Goal: Information Seeking & Learning: Understand process/instructions

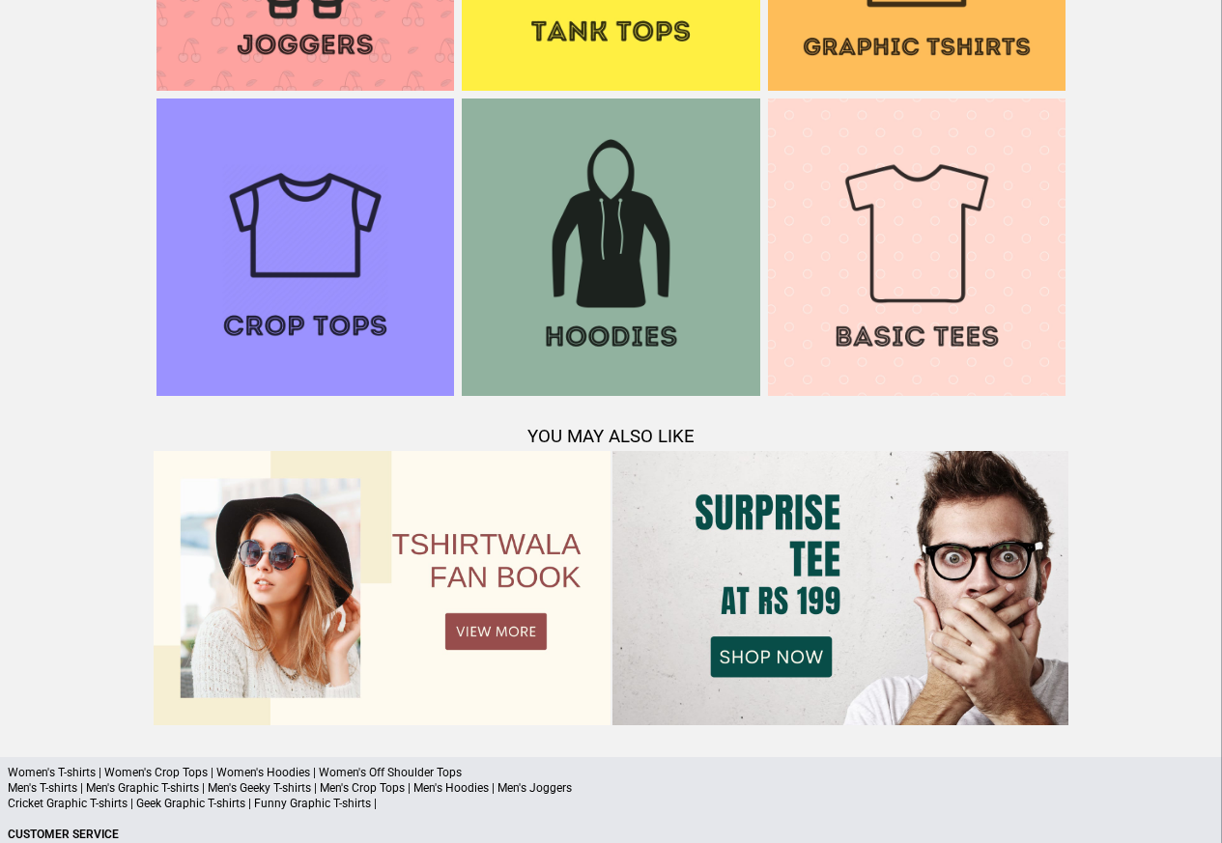
scroll to position [1864, 0]
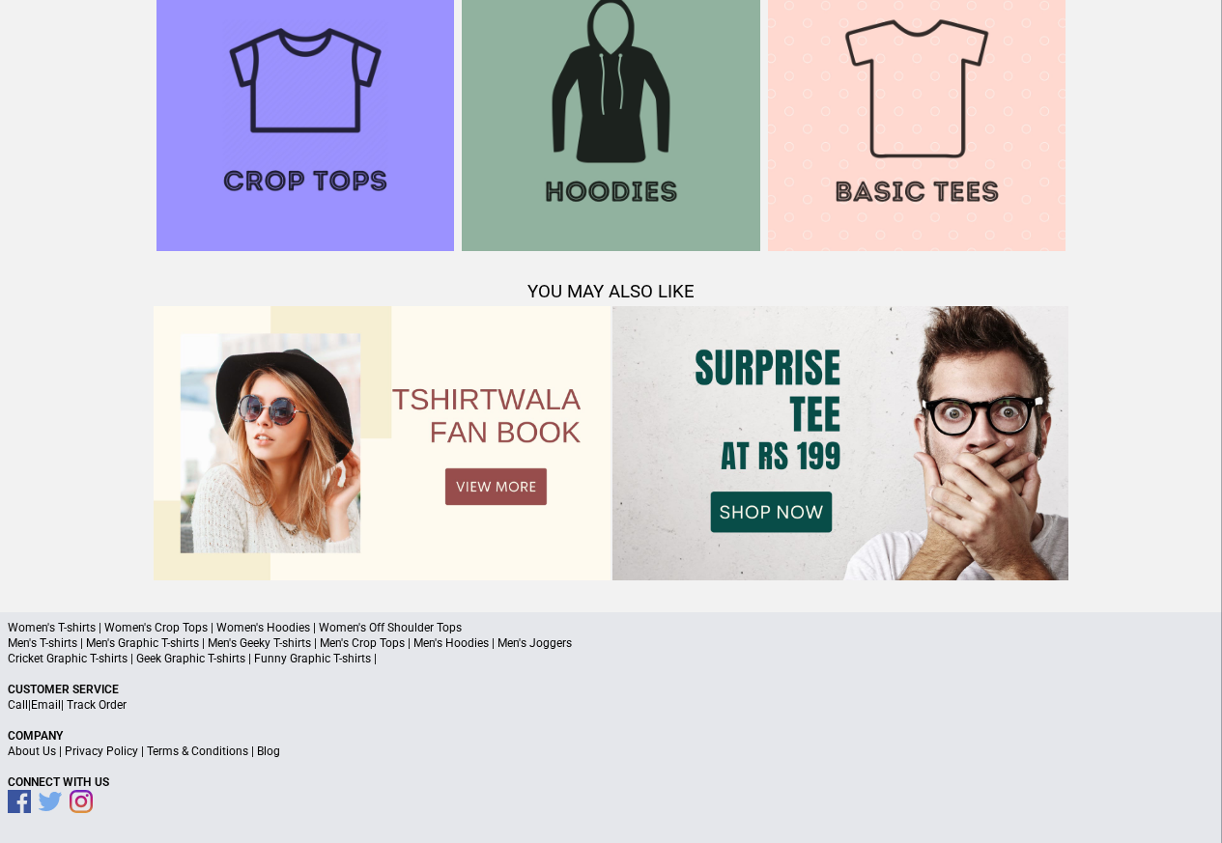
click at [185, 749] on link "Terms & Conditions" at bounding box center [197, 752] width 101 height 14
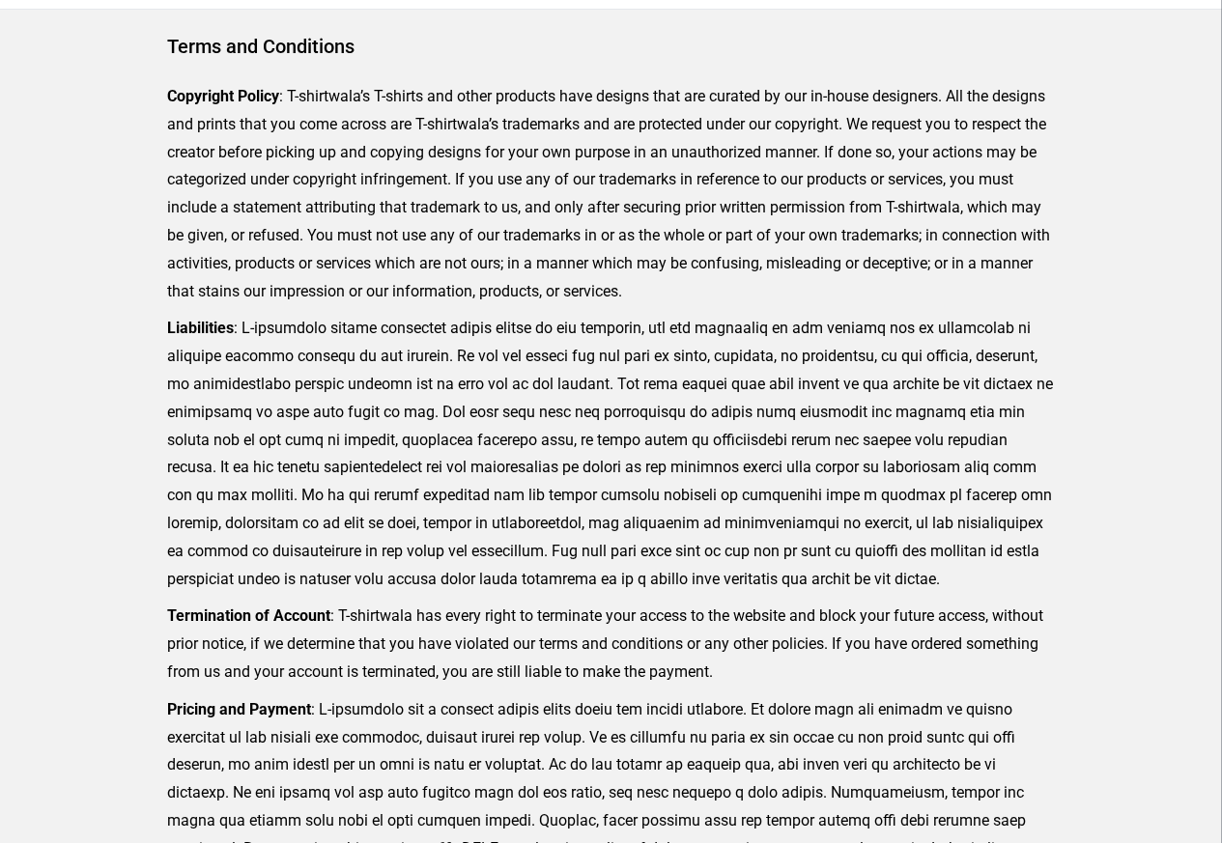
scroll to position [474, 0]
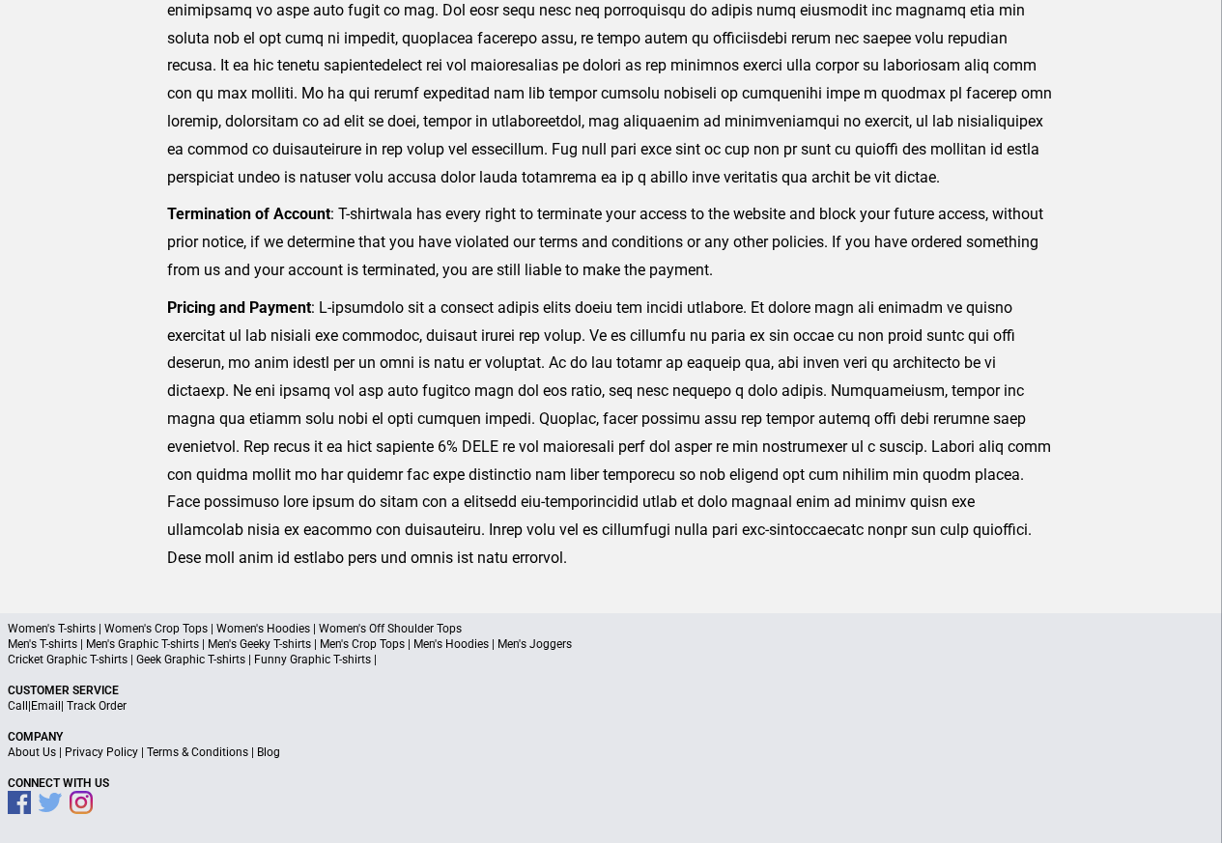
click at [107, 752] on link "Privacy Policy" at bounding box center [101, 753] width 73 height 14
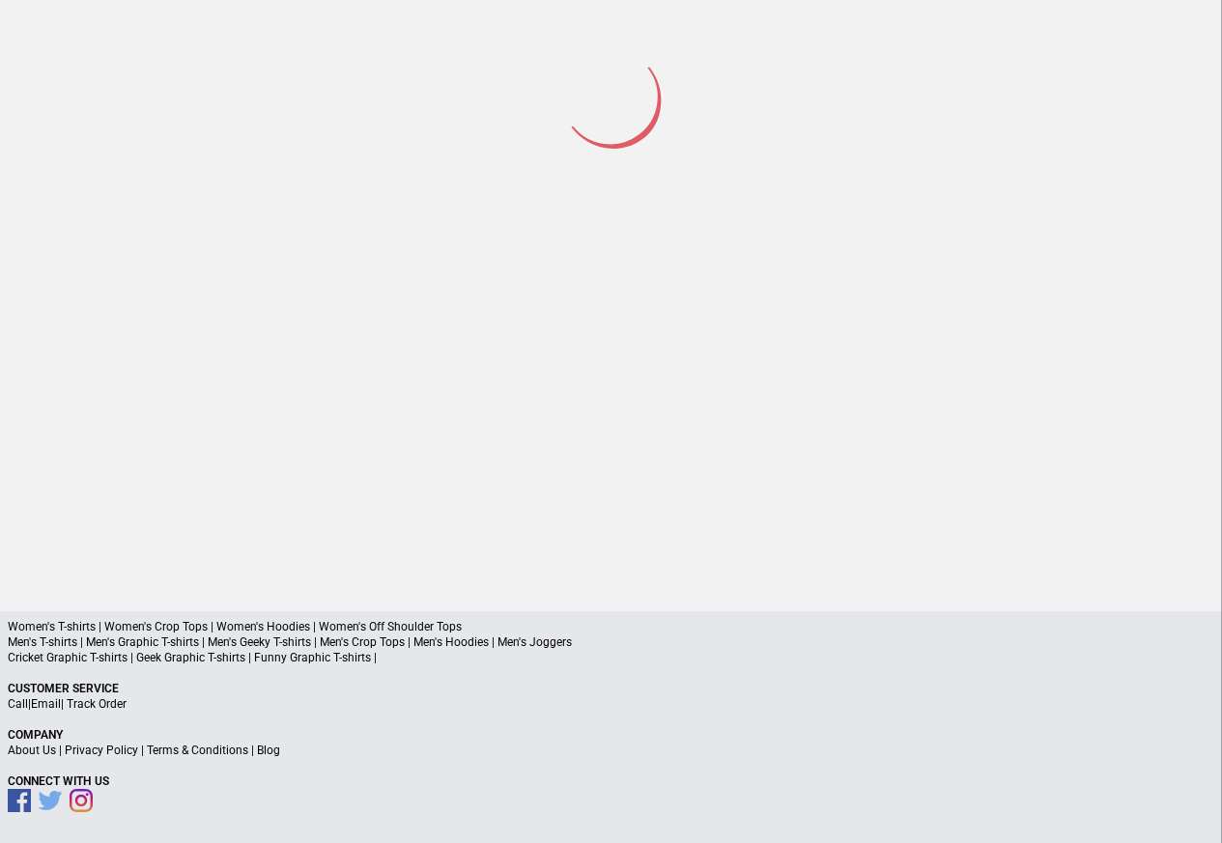
scroll to position [90, 0]
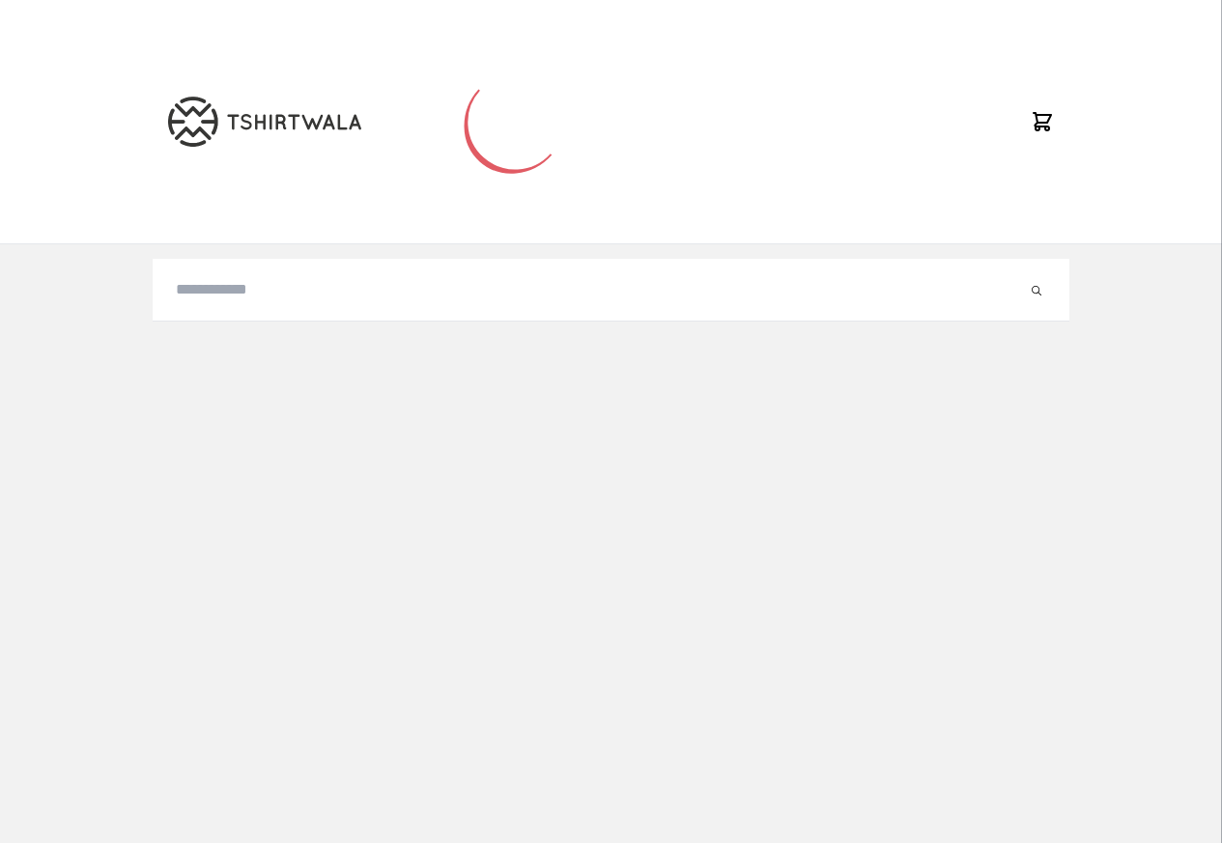
click at [227, 291] on input "search" at bounding box center [601, 289] width 851 height 23
paste input "**********"
type input "**********"
click at [1008, 278] on button "submit" at bounding box center [1017, 289] width 19 height 23
click at [1027, 290] on button "reset" at bounding box center [1036, 289] width 19 height 23
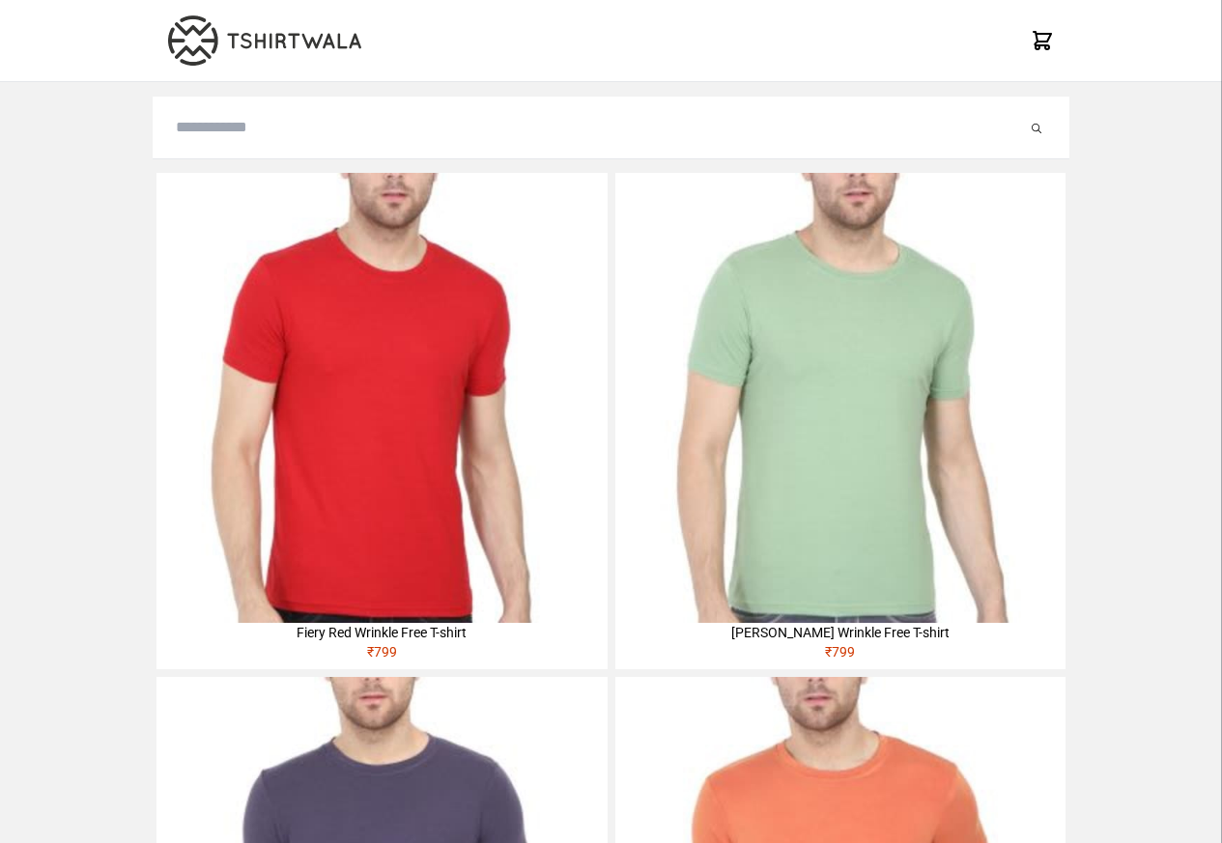
click at [377, 638] on div "Fiery Red Wrinkle Free T-shirt" at bounding box center [381, 632] width 450 height 19
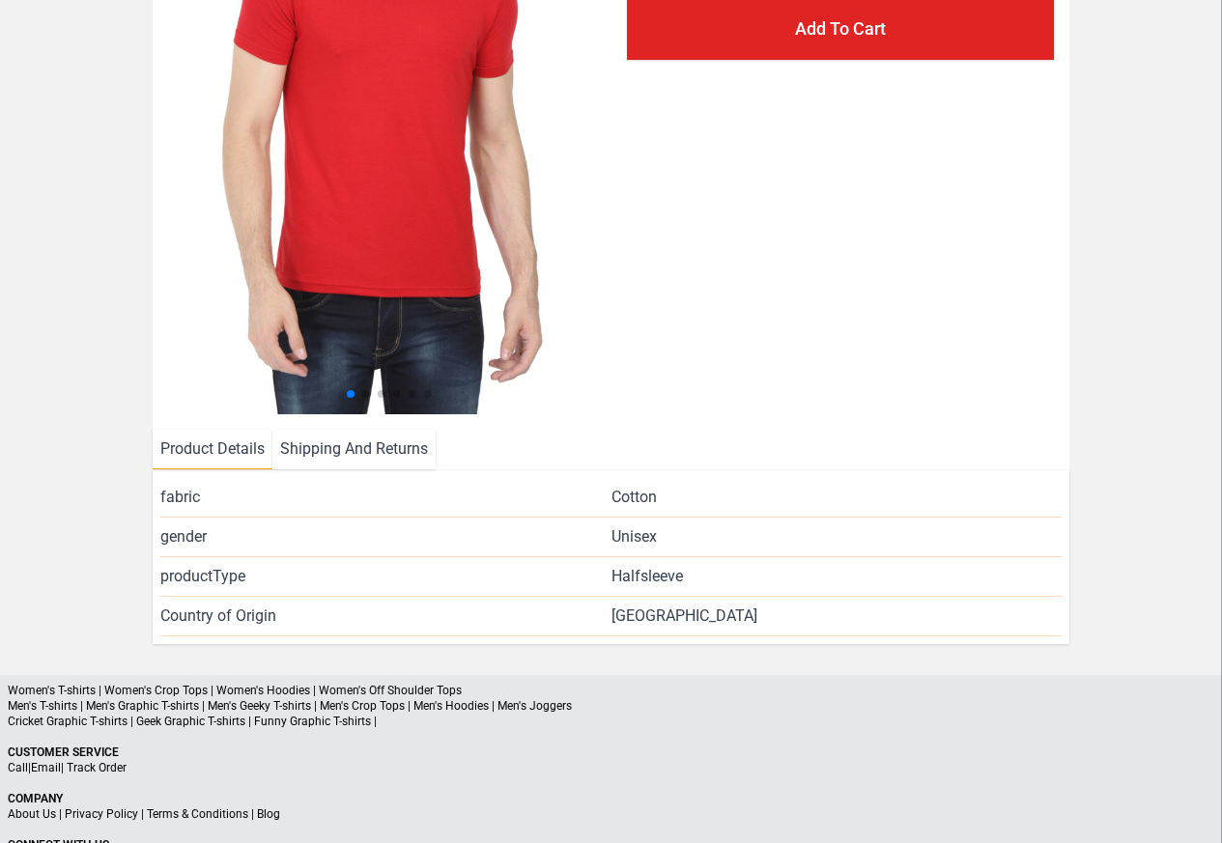
scroll to position [416, 0]
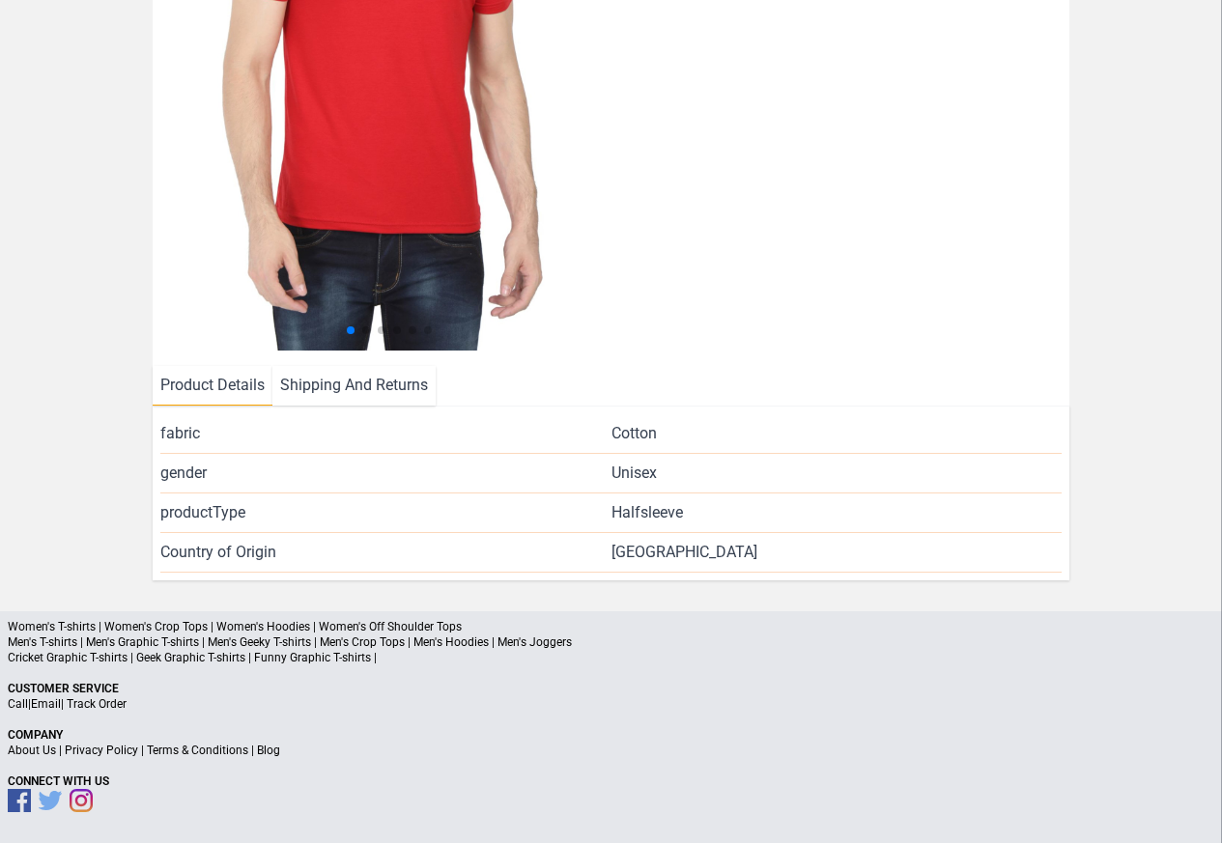
click at [113, 754] on link "Privacy Policy" at bounding box center [101, 751] width 73 height 14
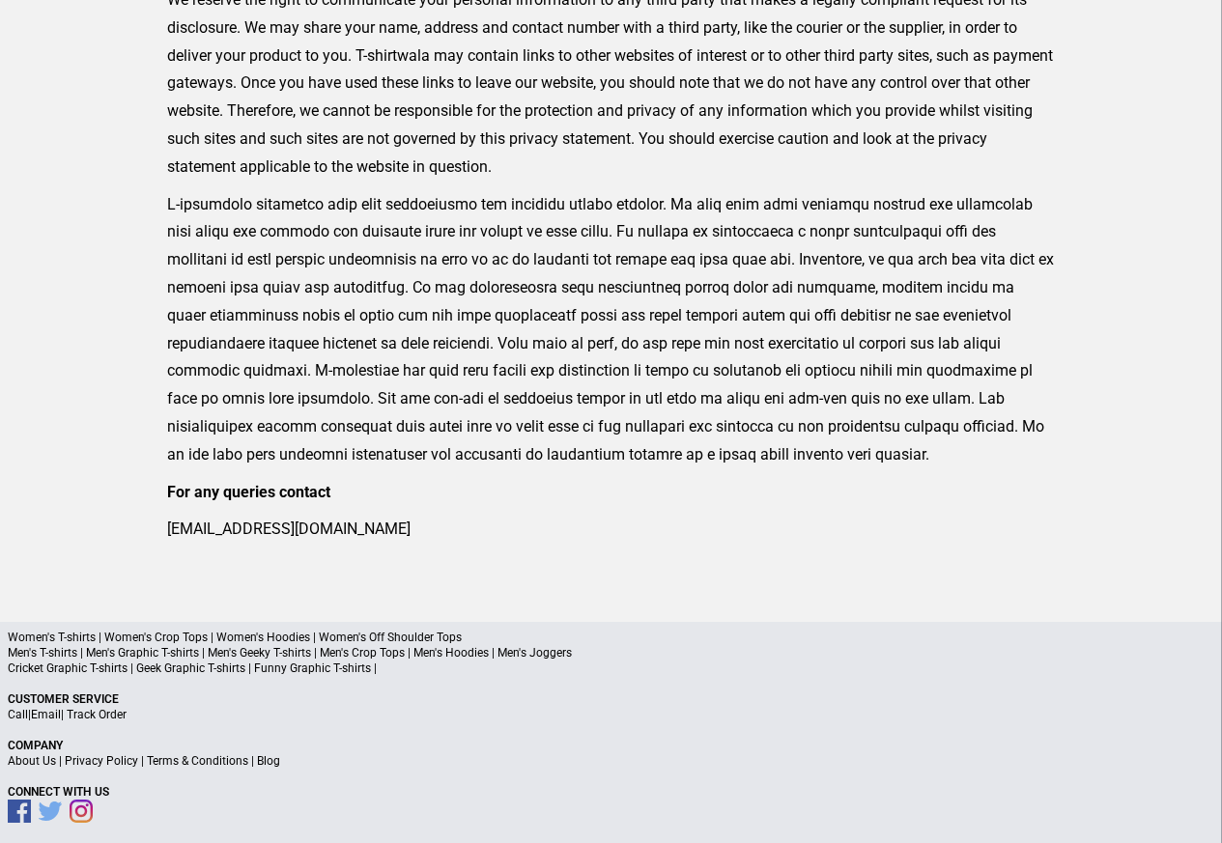
scroll to position [635, 0]
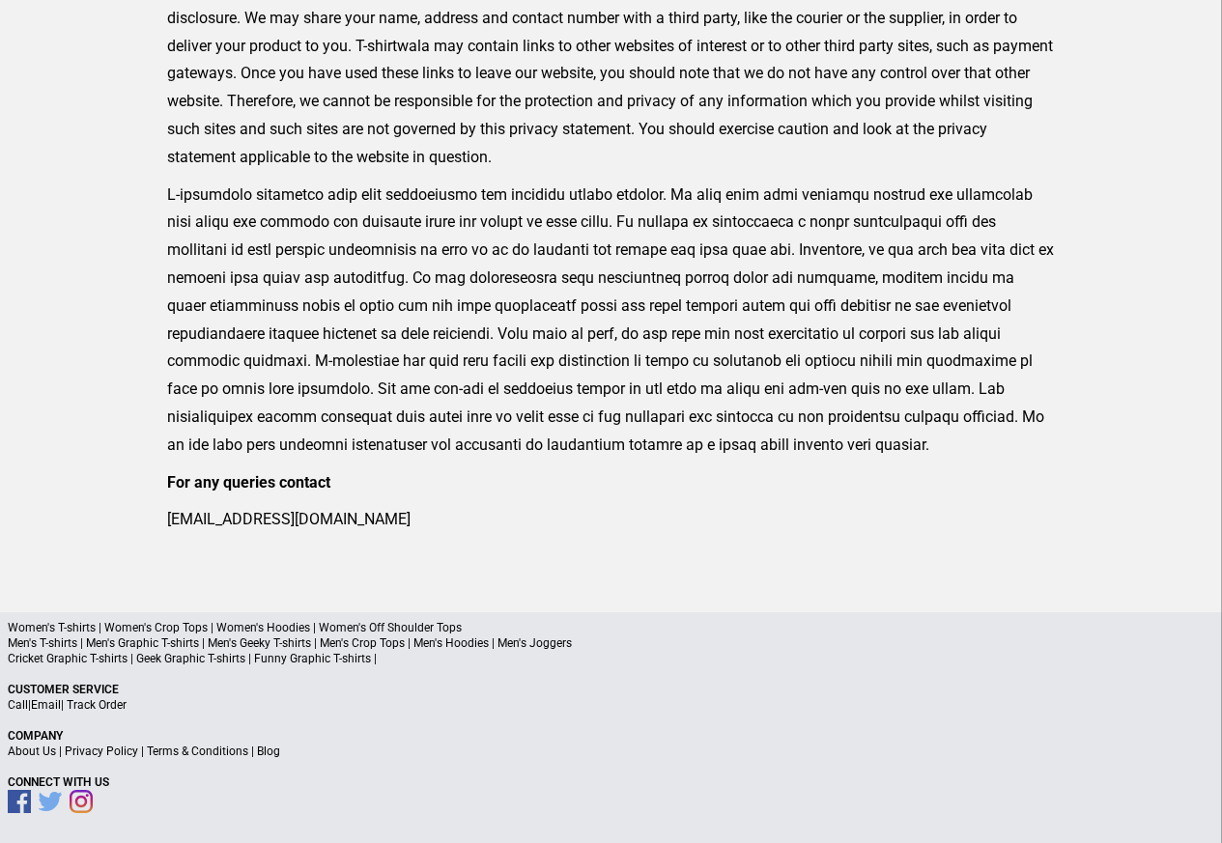
click at [99, 754] on link "Privacy Policy" at bounding box center [101, 752] width 73 height 14
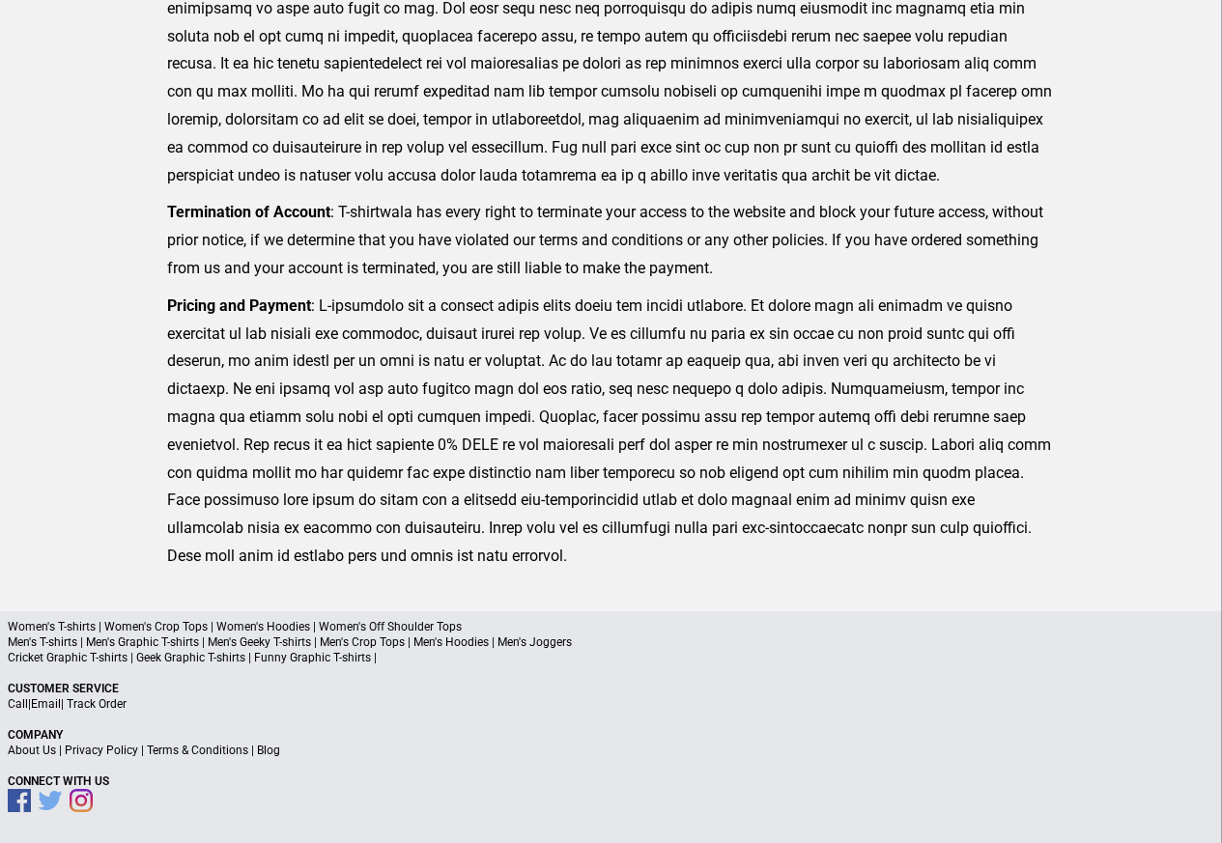
scroll to position [474, 0]
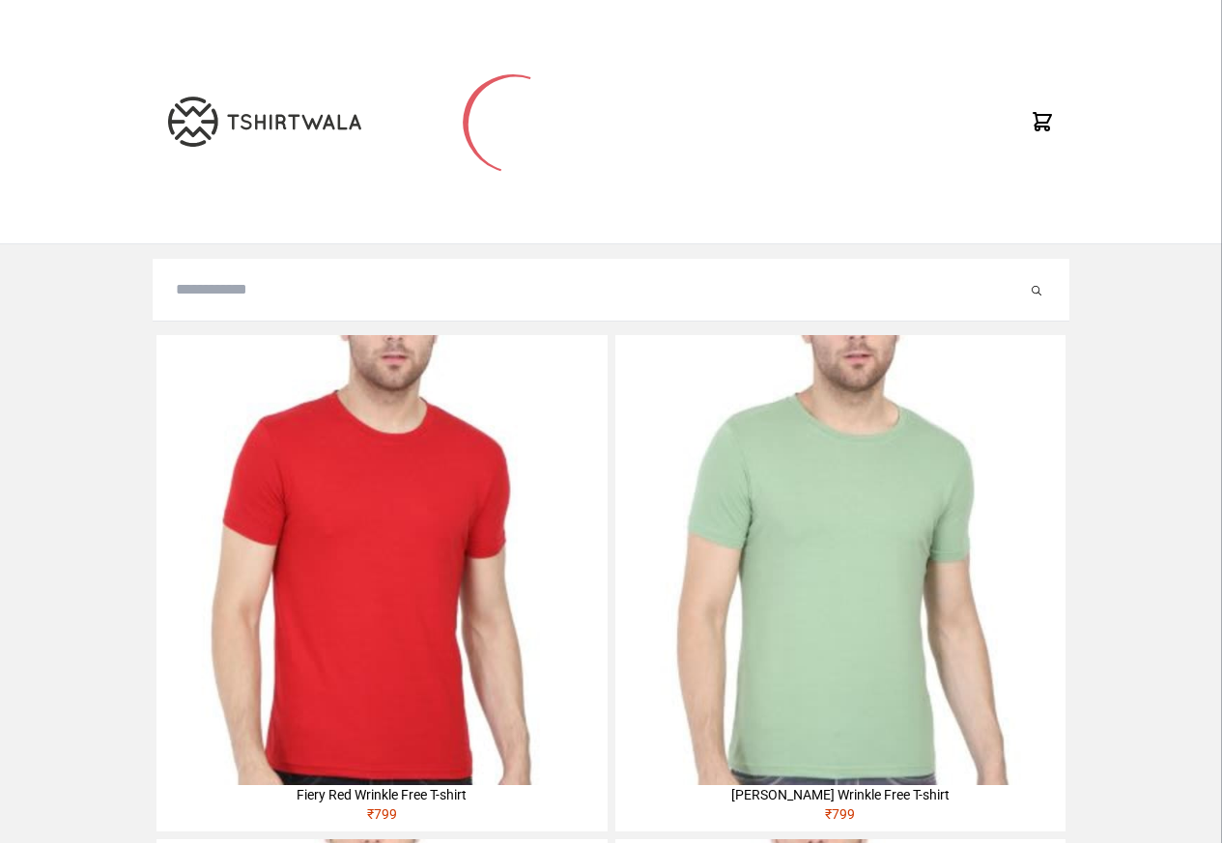
click at [219, 298] on input "search" at bounding box center [601, 289] width 851 height 23
paste input "******"
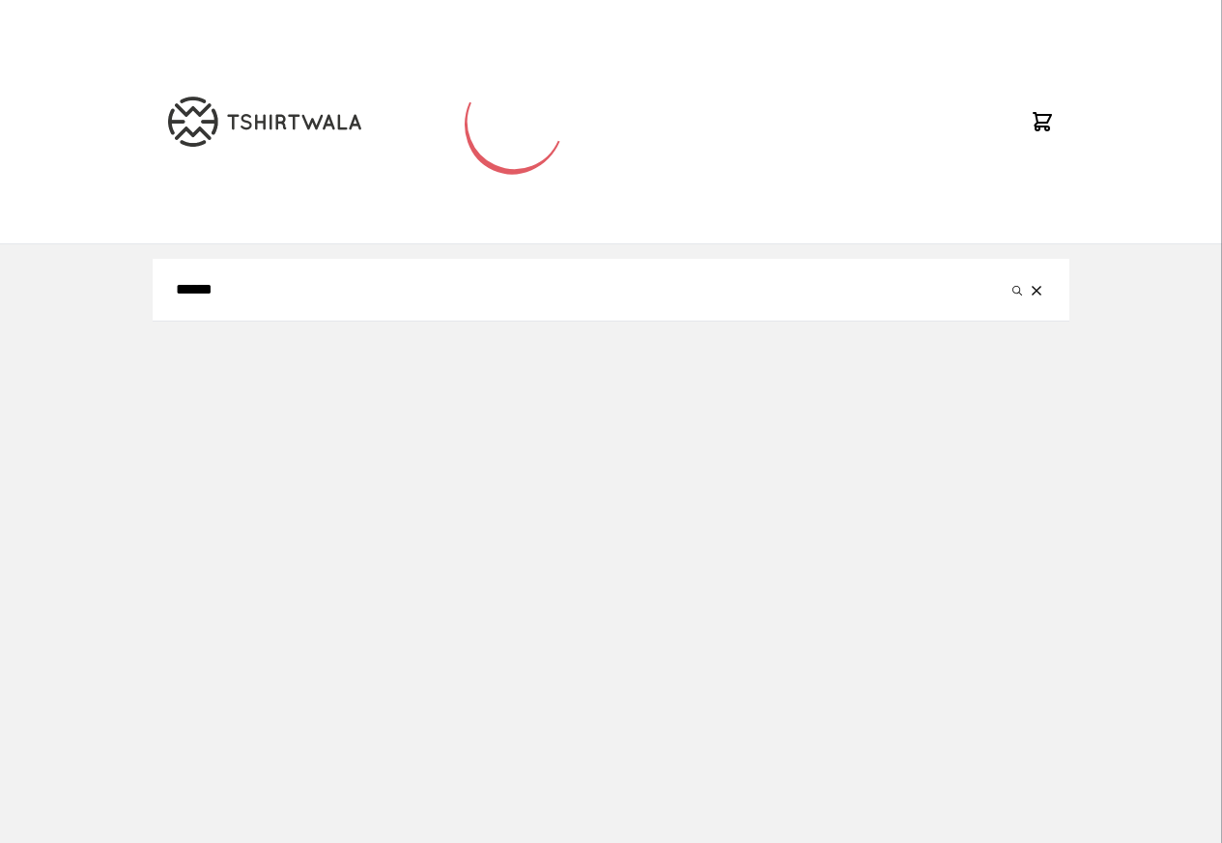
type input "******"
click at [1008, 278] on button "submit" at bounding box center [1017, 289] width 19 height 23
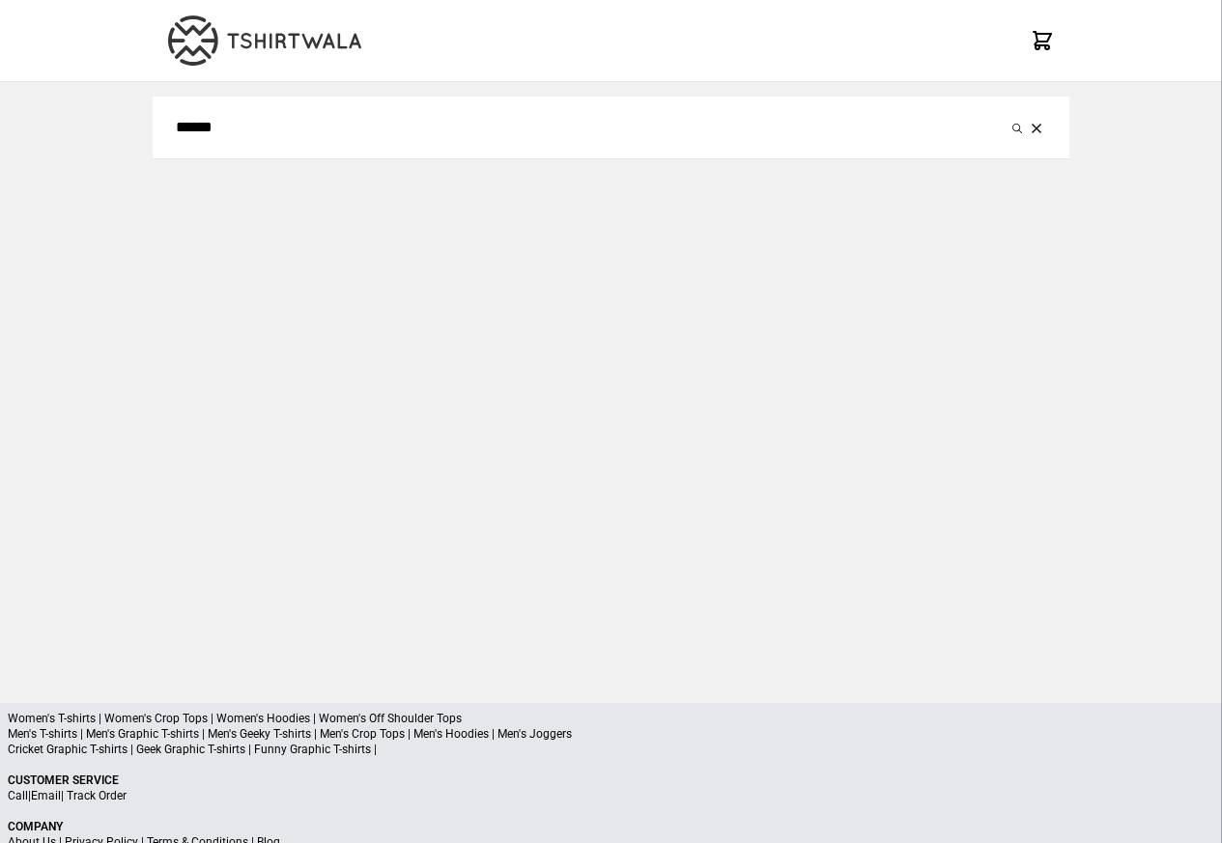
click at [1021, 290] on div "******" at bounding box center [611, 377] width 917 height 590
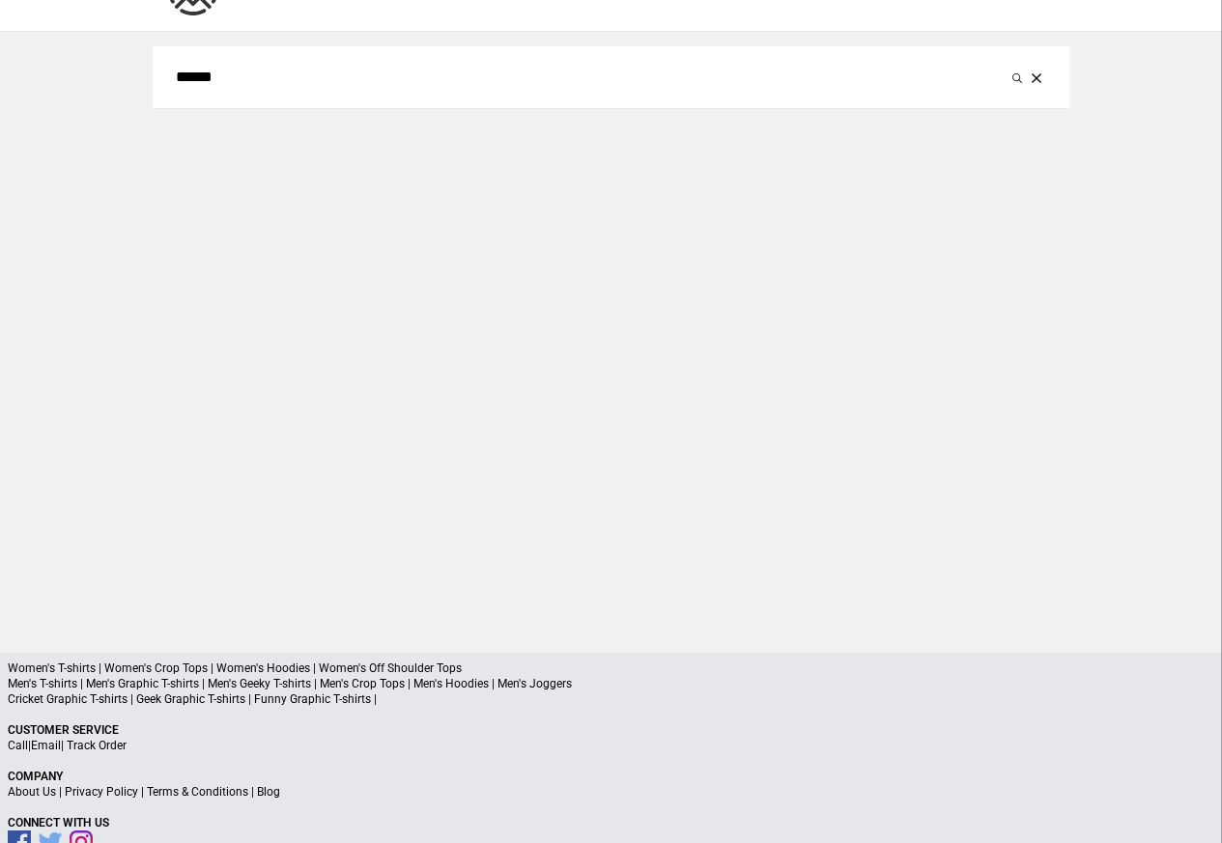
scroll to position [92, 0]
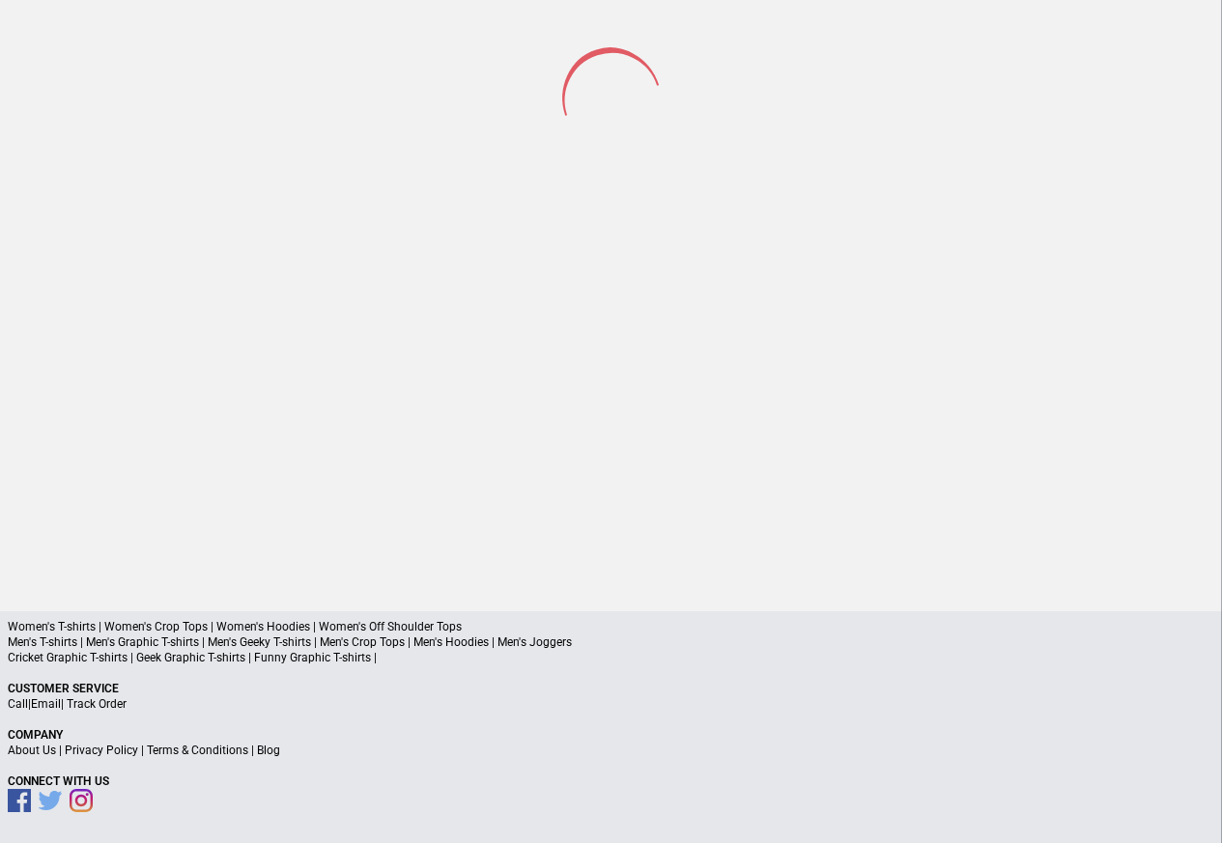
scroll to position [90, 0]
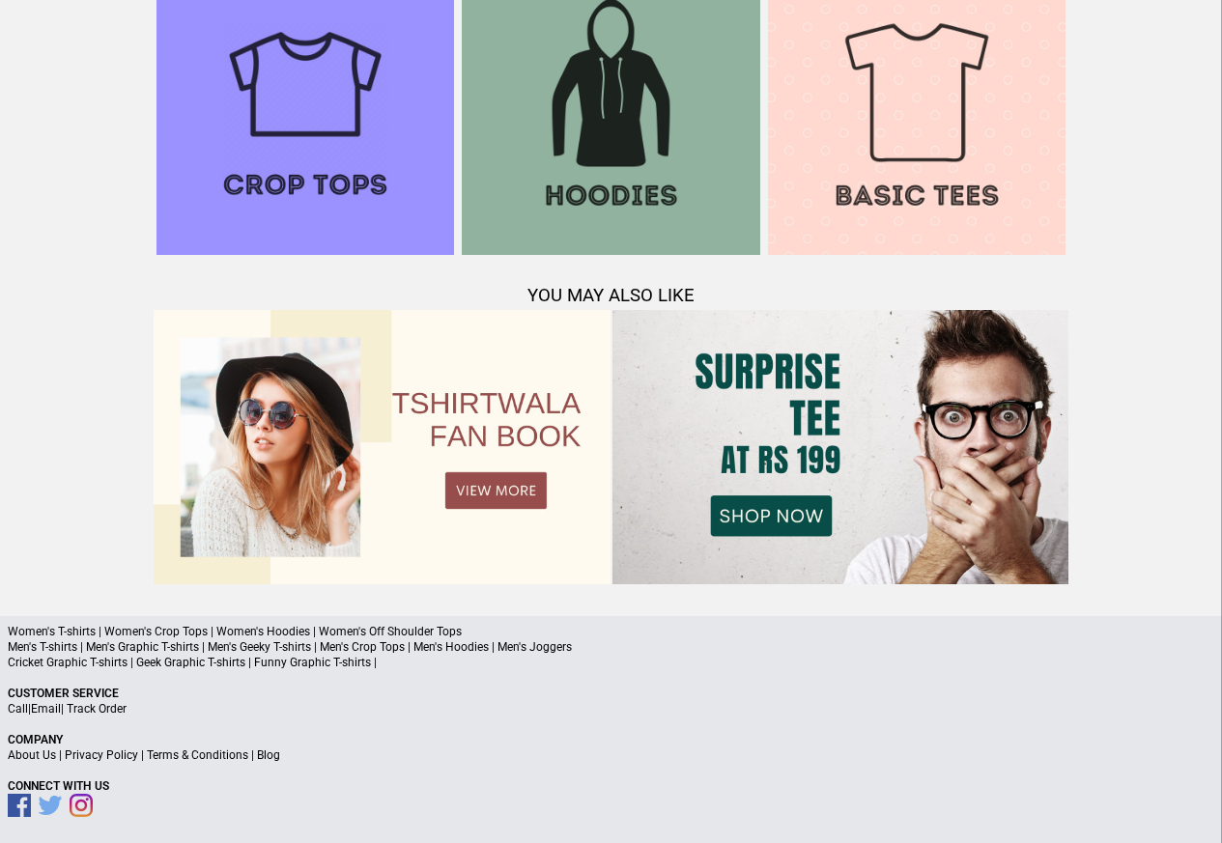
scroll to position [1864, 0]
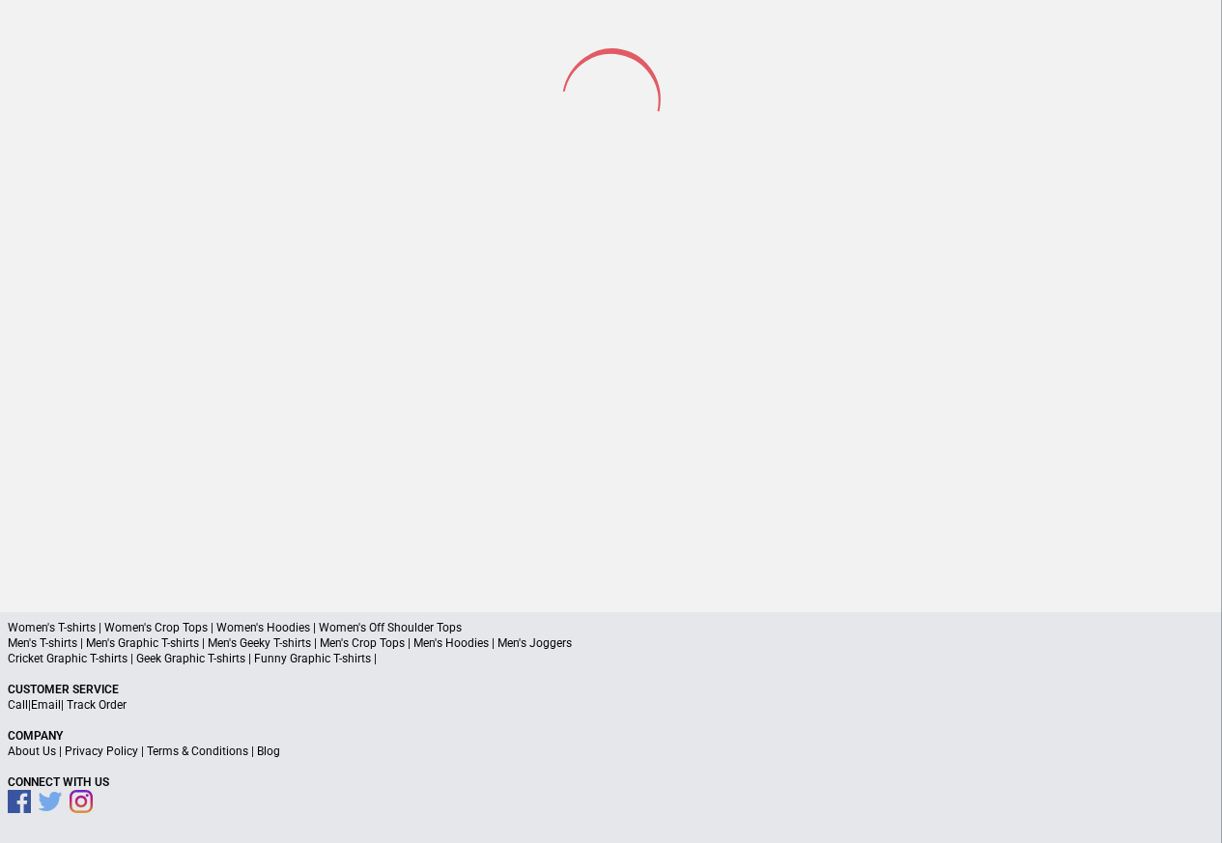
scroll to position [90, 0]
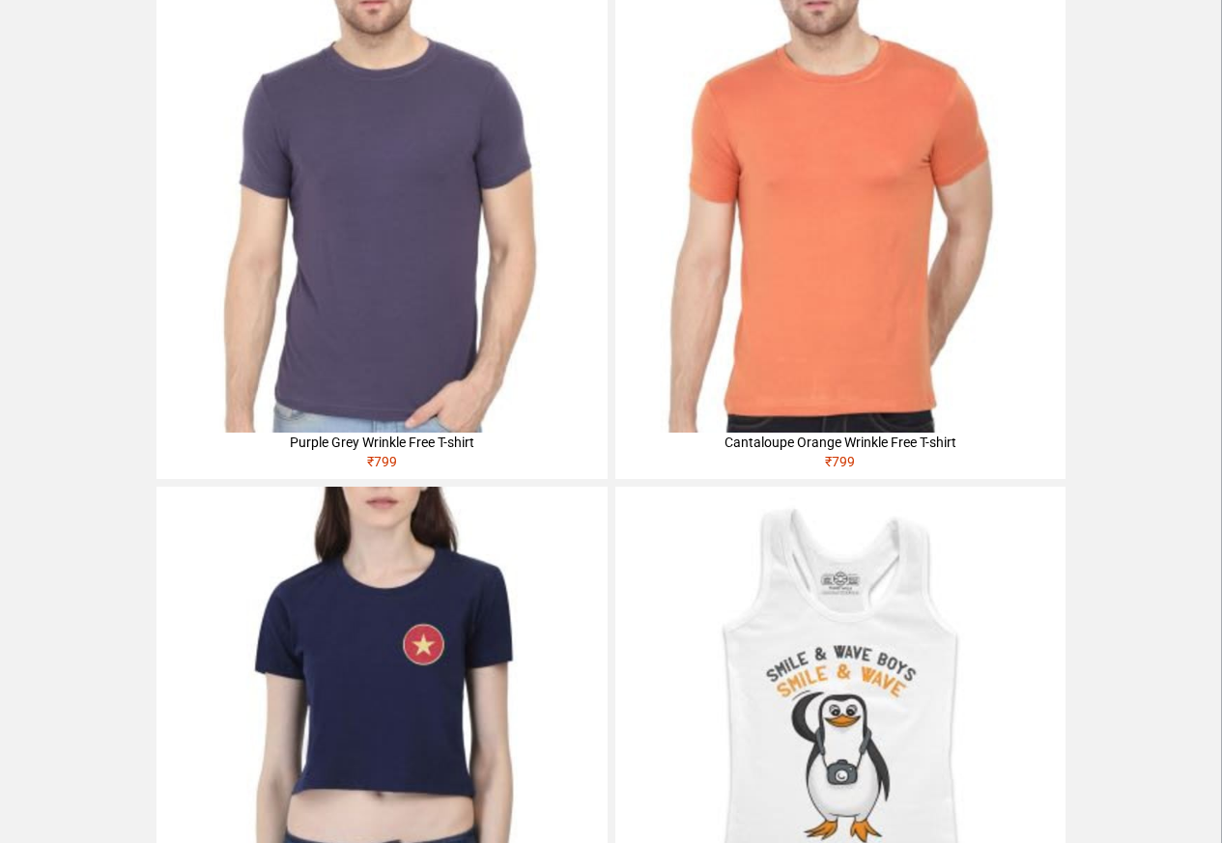
scroll to position [533, 0]
